Goal: Task Accomplishment & Management: Manage account settings

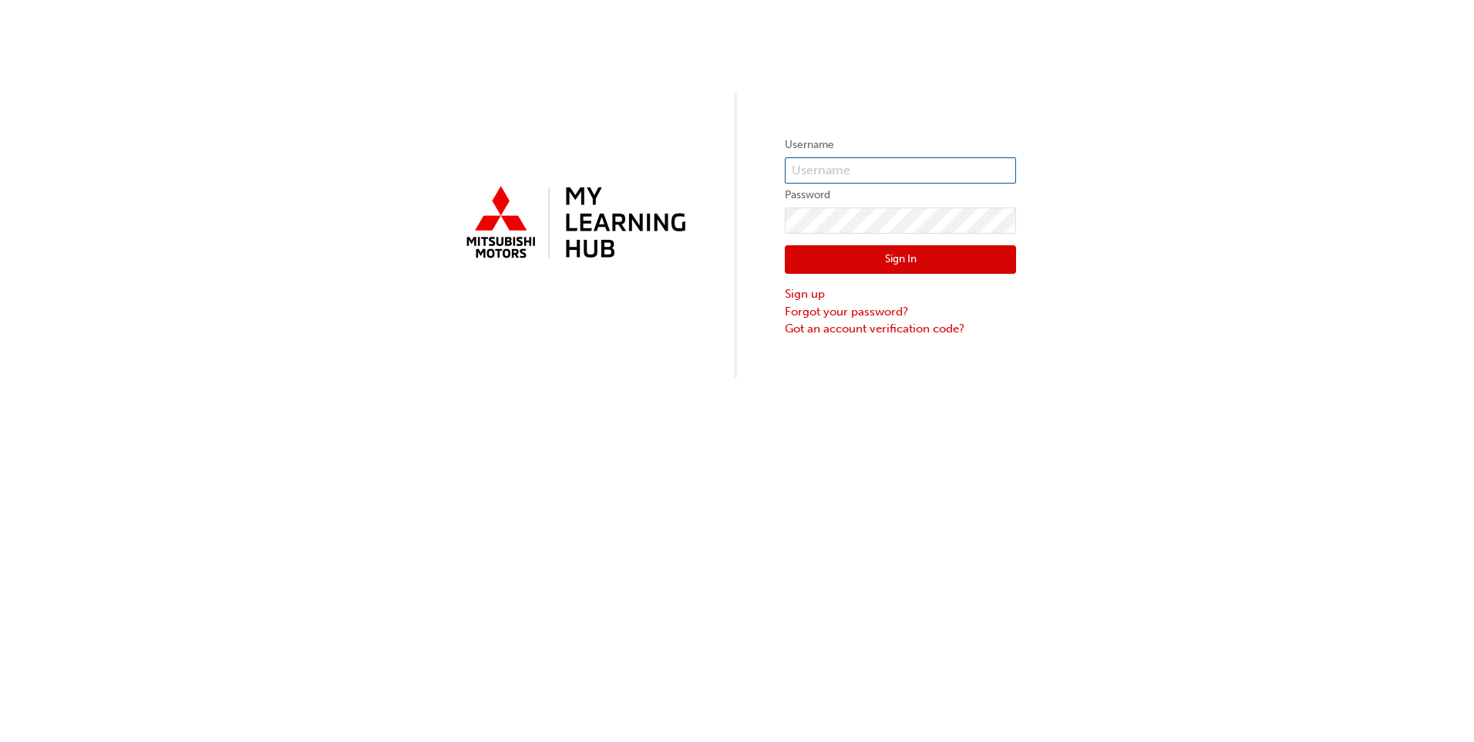
type input "0005915605"
click at [877, 255] on button "Sign In" at bounding box center [900, 259] width 231 height 29
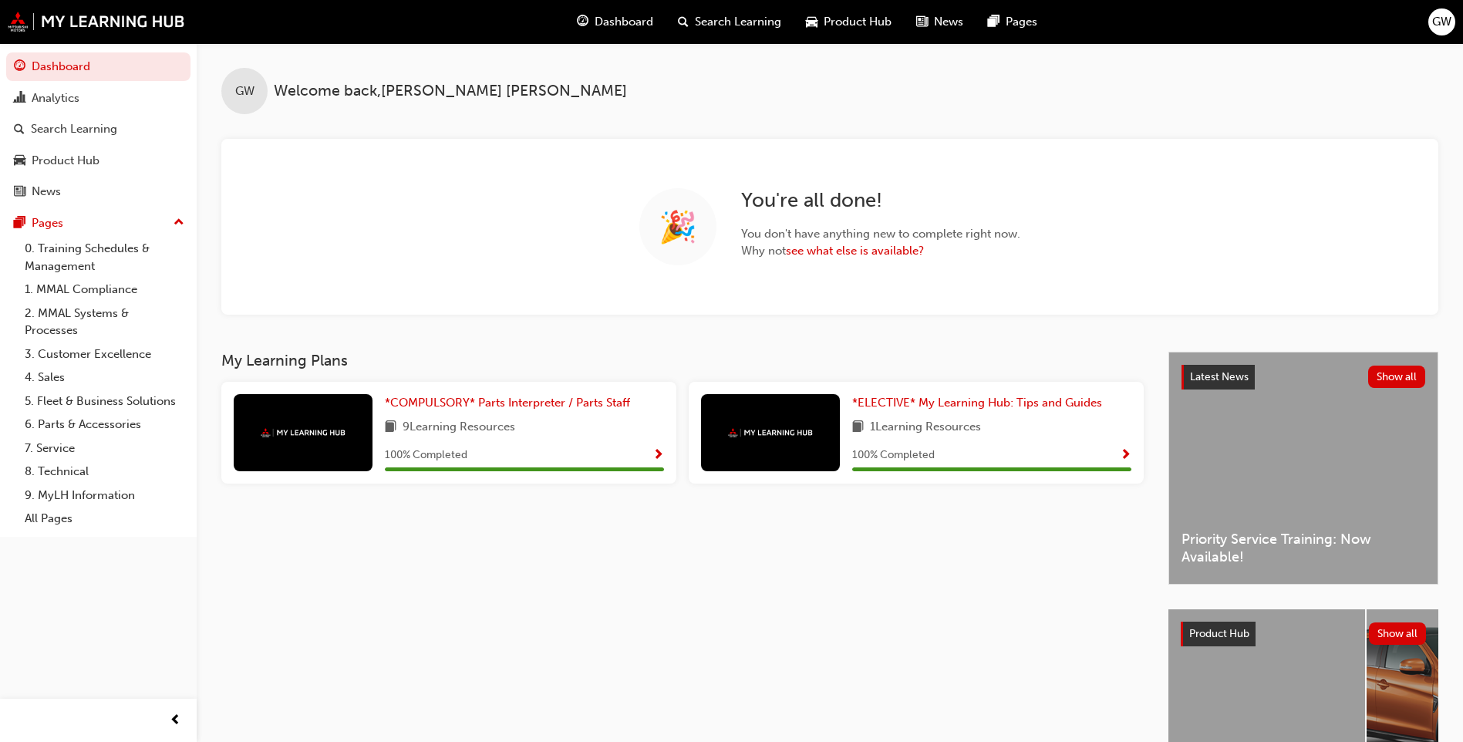
click at [588, 18] on span "guage-icon" at bounding box center [583, 21] width 12 height 19
click at [622, 18] on span "Dashboard" at bounding box center [624, 22] width 59 height 18
click at [1437, 20] on span "GW" at bounding box center [1441, 22] width 19 height 18
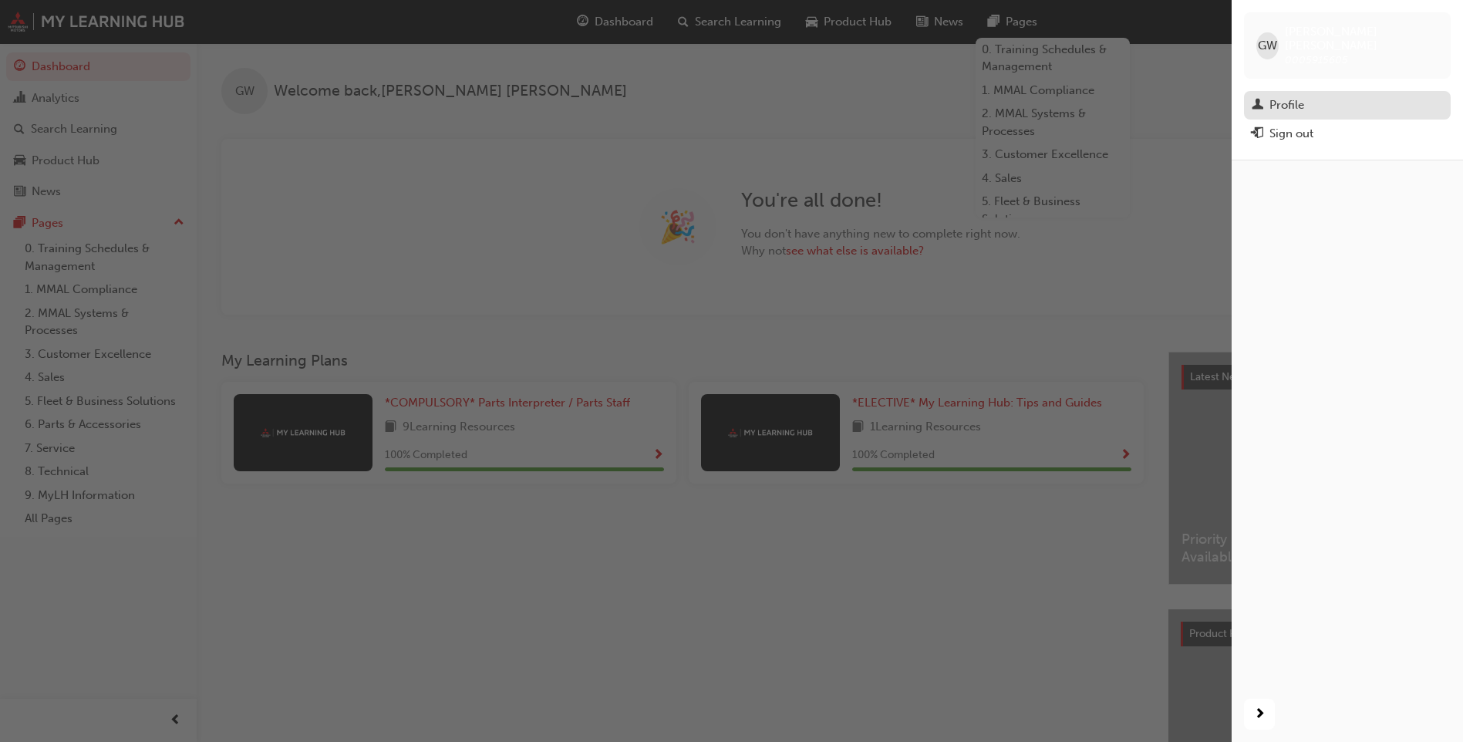
click at [1264, 91] on link "Profile" at bounding box center [1347, 105] width 207 height 29
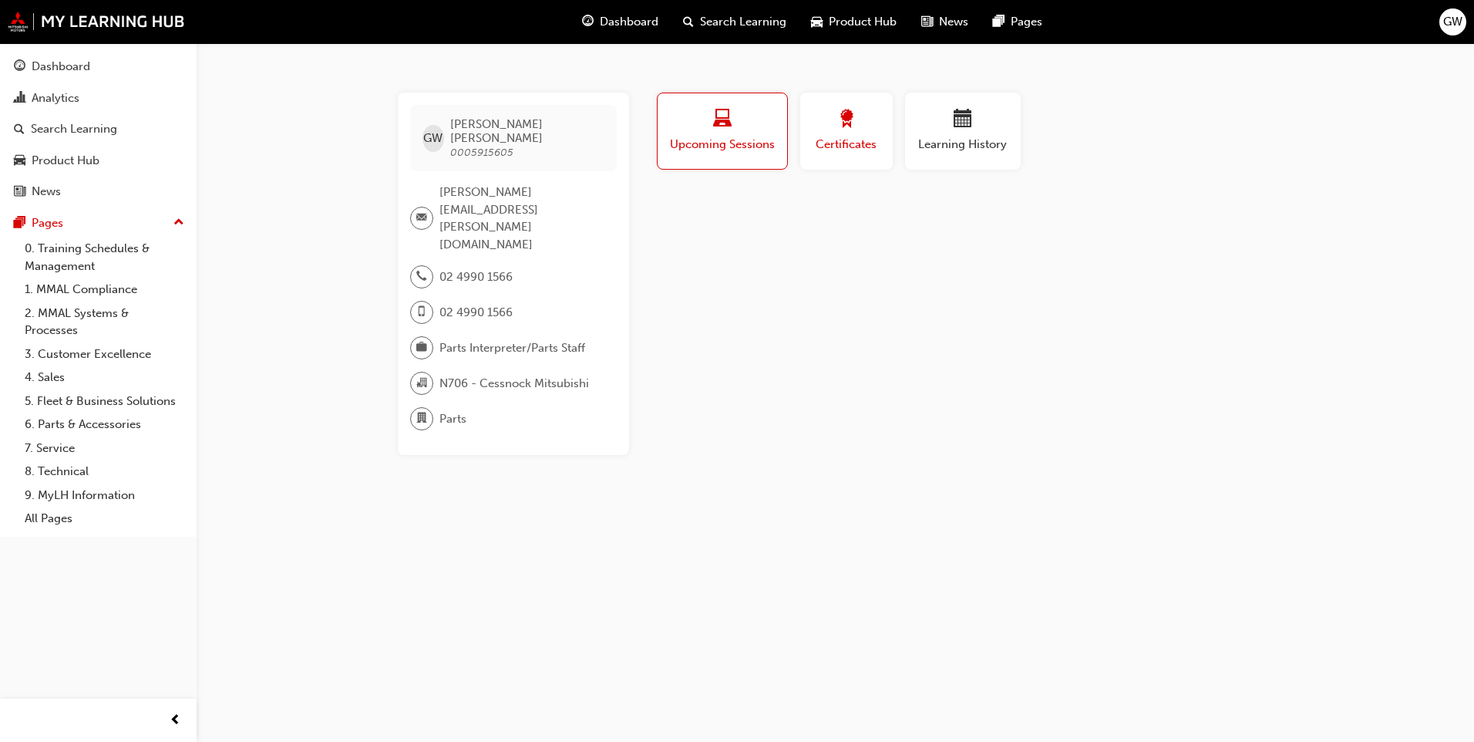
click at [846, 122] on span "award-icon" at bounding box center [846, 119] width 19 height 21
